Goal: Navigation & Orientation: Find specific page/section

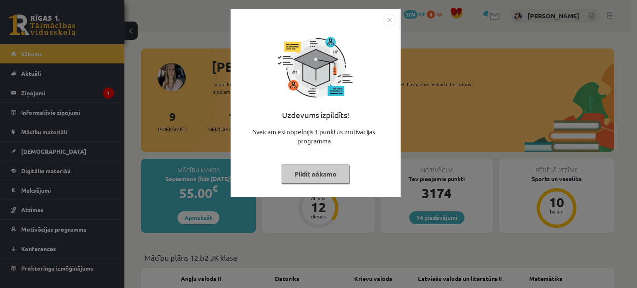
click at [326, 179] on button "Pildīt nākamo" at bounding box center [316, 174] width 68 height 19
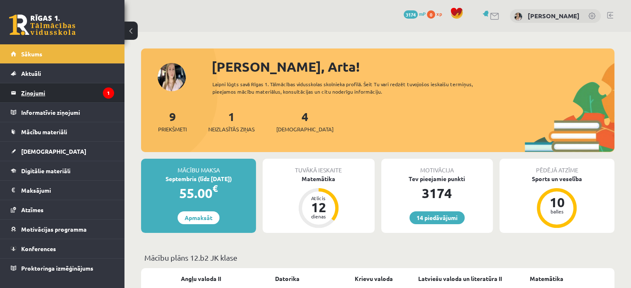
click at [91, 100] on legend "Ziņojumi 1" at bounding box center [67, 92] width 93 height 19
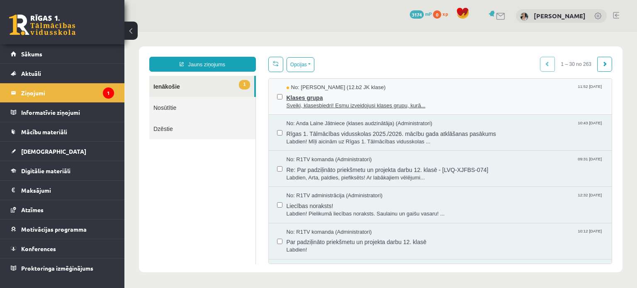
click at [437, 87] on div "No: [PERSON_NAME] (12.b2 JK klase) 11:52 [DATE]" at bounding box center [445, 88] width 317 height 8
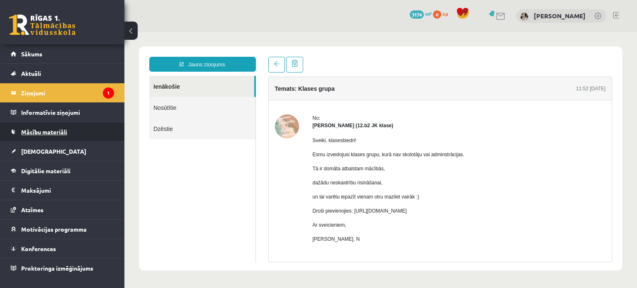
click at [33, 134] on span "Mācību materiāli" at bounding box center [44, 131] width 46 height 7
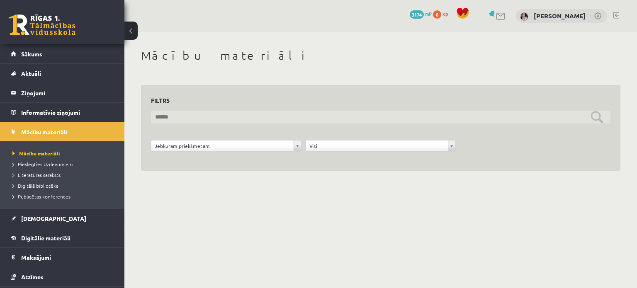
click at [581, 117] on input "text" at bounding box center [381, 117] width 460 height 13
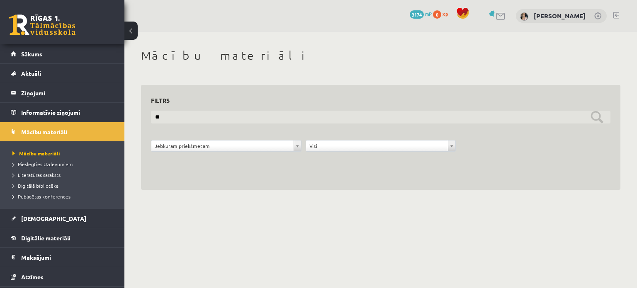
type input "*"
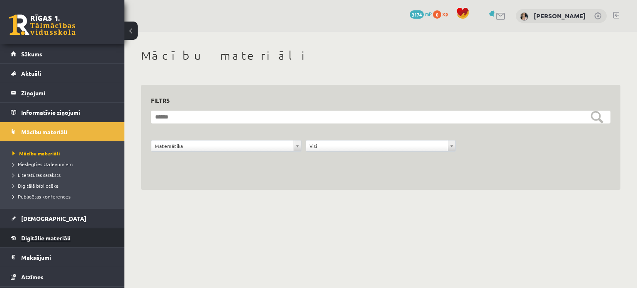
click at [37, 237] on span "Digitālie materiāli" at bounding box center [45, 237] width 49 height 7
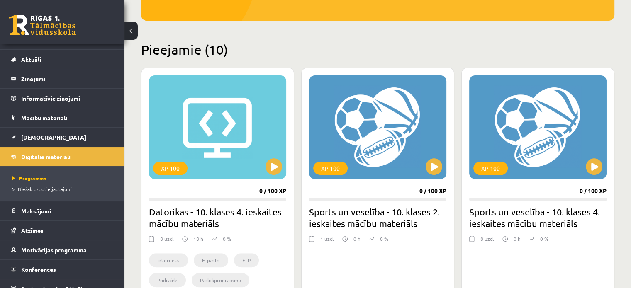
scroll to position [23, 0]
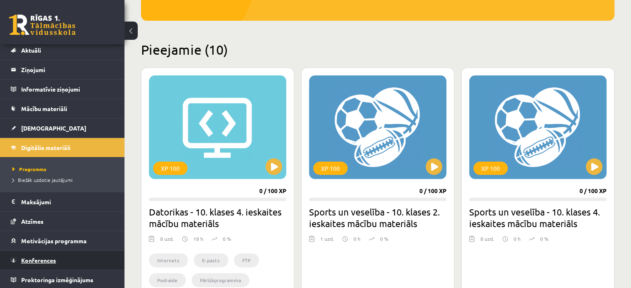
click at [47, 263] on link "Konferences" at bounding box center [62, 260] width 103 height 19
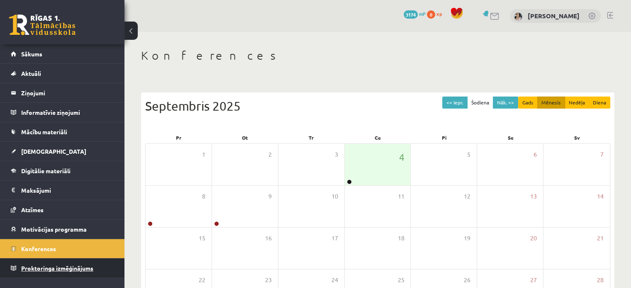
click at [29, 271] on link "Proktoringa izmēģinājums" at bounding box center [62, 268] width 103 height 19
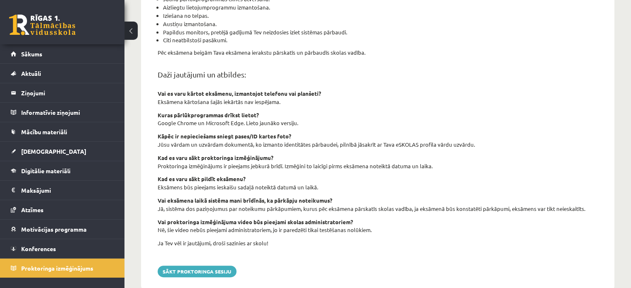
scroll to position [299, 0]
